Goal: Transaction & Acquisition: Purchase product/service

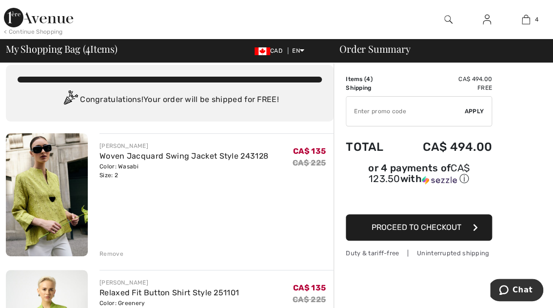
scroll to position [15, 0]
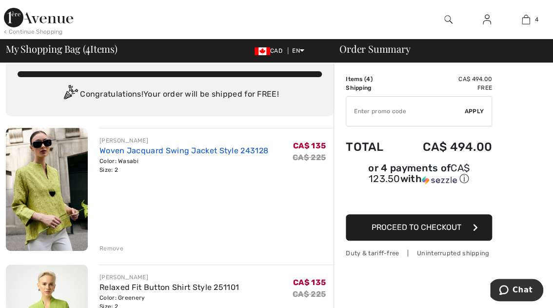
click at [222, 149] on link "Woven Jacquard Swing Jacket Style 243128" at bounding box center [183, 150] width 169 height 9
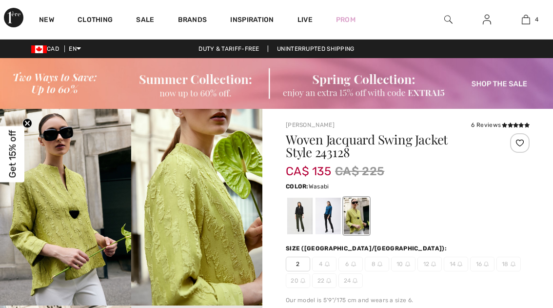
checkbox input "true"
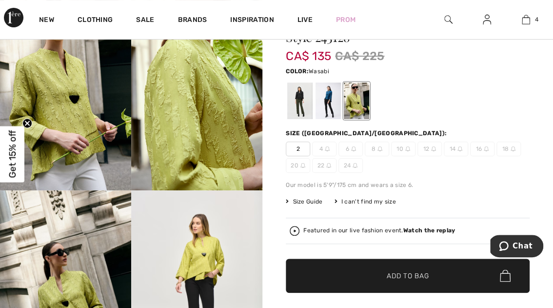
scroll to position [120, 0]
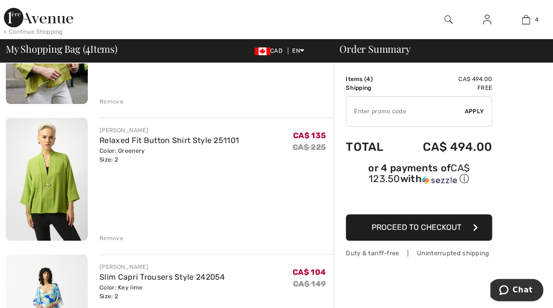
scroll to position [167, 0]
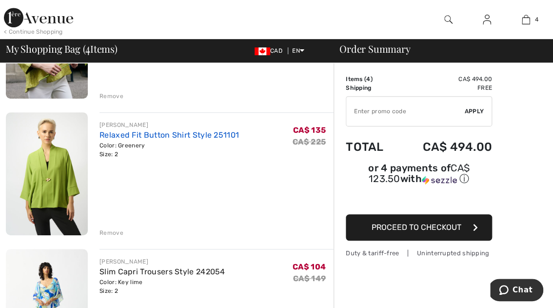
click at [159, 134] on link "Relaxed Fit Button Shirt Style 251101" at bounding box center [168, 134] width 139 height 9
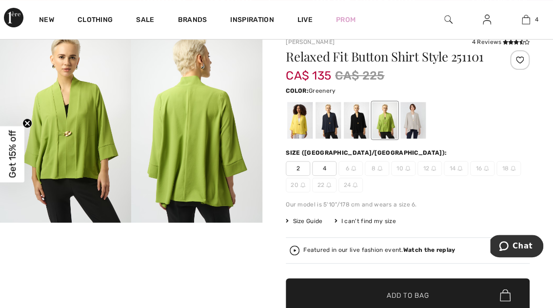
scroll to position [93, 0]
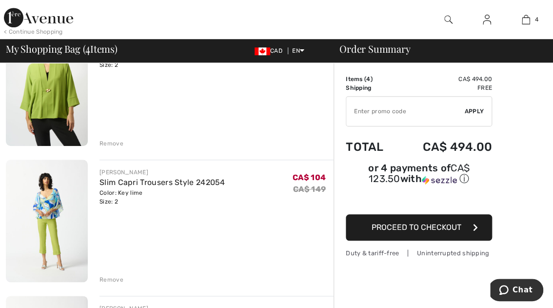
scroll to position [267, 0]
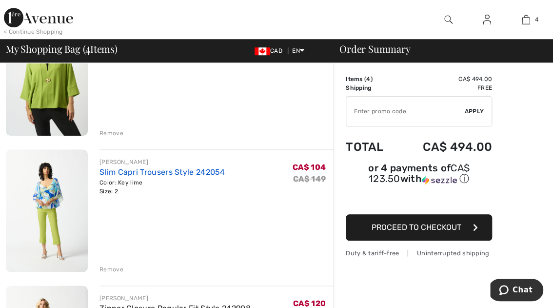
click at [172, 169] on link "Slim Capri Trousers Style 242054" at bounding box center [162, 171] width 126 height 9
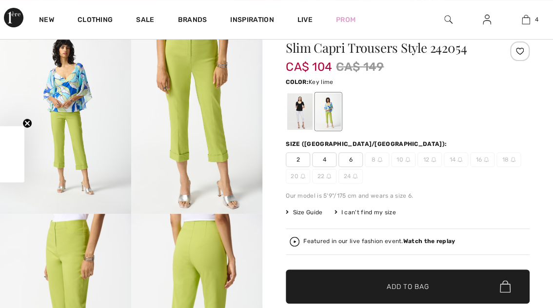
scroll to position [115, 0]
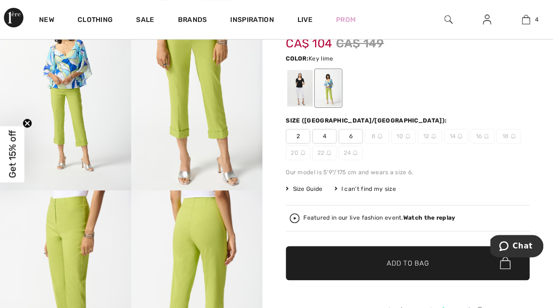
click at [302, 189] on span "Size Guide" at bounding box center [304, 188] width 37 height 9
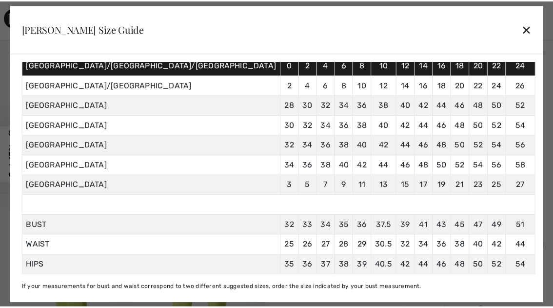
scroll to position [97, 0]
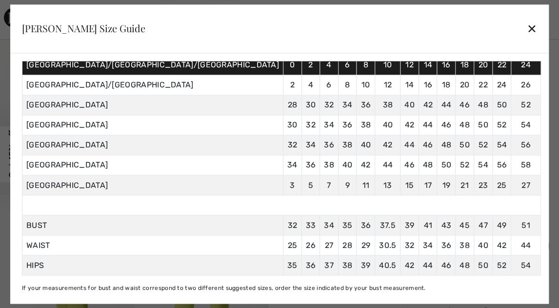
click at [527, 27] on div "✕" at bounding box center [532, 29] width 10 height 20
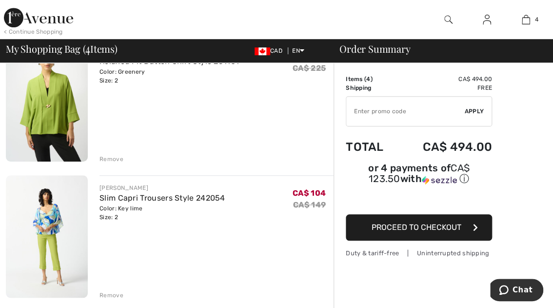
scroll to position [268, 0]
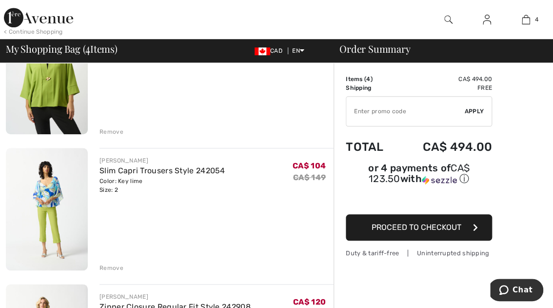
click at [115, 266] on div "Remove" at bounding box center [111, 267] width 24 height 9
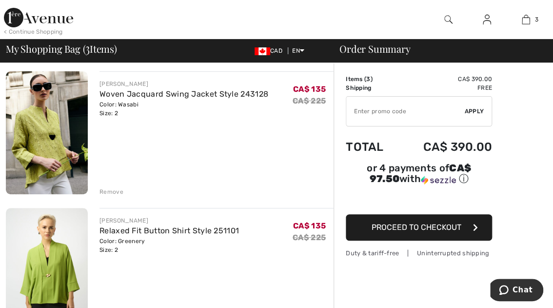
scroll to position [66, 0]
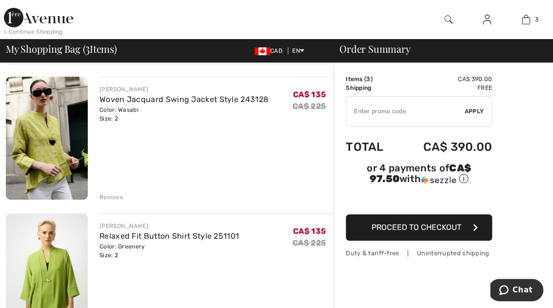
drag, startPoint x: 107, startPoint y: 195, endPoint x: 123, endPoint y: 197, distance: 16.2
click at [107, 195] on div "Remove" at bounding box center [111, 197] width 24 height 9
